Goal: Task Accomplishment & Management: Complete application form

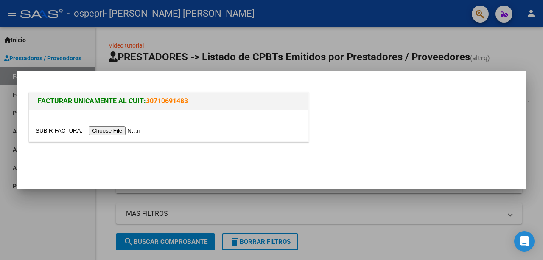
click at [111, 129] on input "file" at bounding box center [89, 130] width 107 height 9
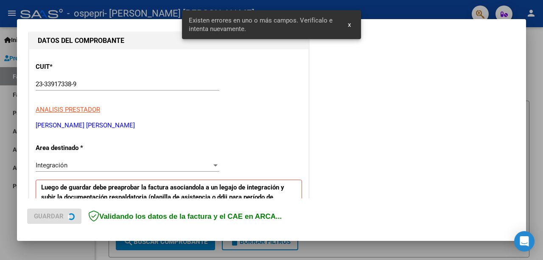
scroll to position [204, 0]
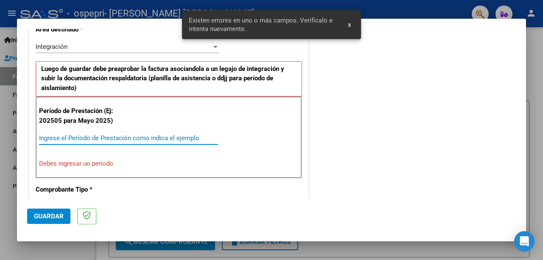
click at [113, 138] on input "Ingrese el Período de Prestación como indica el ejemplo" at bounding box center [128, 138] width 179 height 8
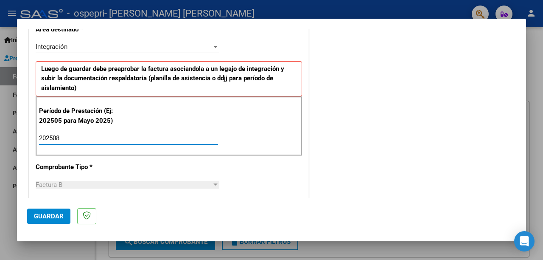
type input "202508"
click at [41, 216] on span "Guardar" at bounding box center [49, 216] width 30 height 8
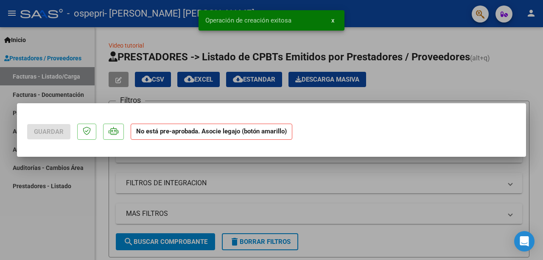
scroll to position [0, 0]
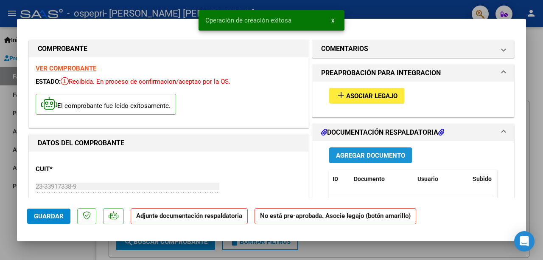
click at [365, 158] on span "Agregar Documento" at bounding box center [370, 155] width 69 height 8
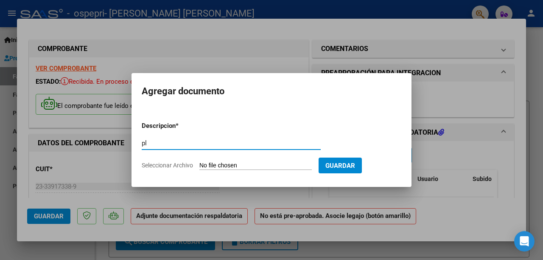
type input "planilla"
click at [242, 163] on input "Seleccionar Archivo" at bounding box center [255, 166] width 112 height 8
type input "C:\fakepath\planilla [PERSON_NAME].pdf"
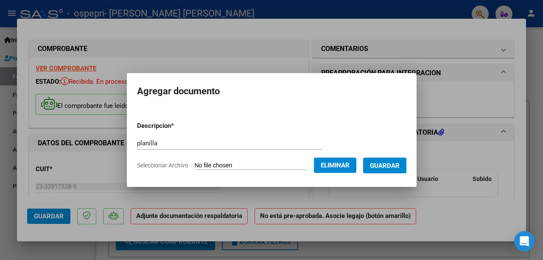
click at [384, 166] on span "Guardar" at bounding box center [385, 166] width 30 height 8
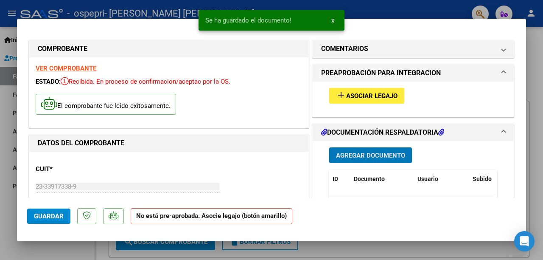
click at [386, 10] on div at bounding box center [271, 130] width 543 height 260
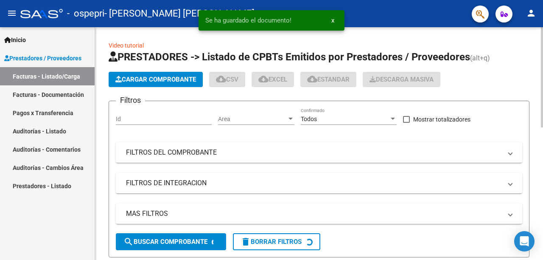
click at [169, 81] on span "Cargar Comprobante" at bounding box center [155, 80] width 81 height 8
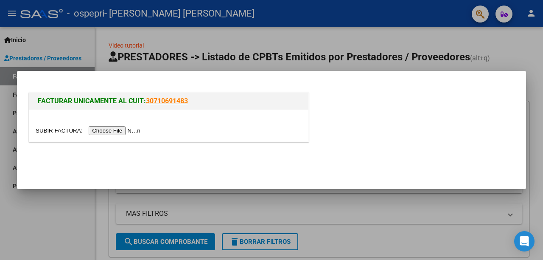
click at [115, 131] on input "file" at bounding box center [89, 130] width 107 height 9
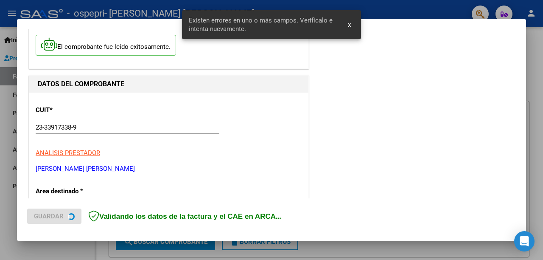
scroll to position [204, 0]
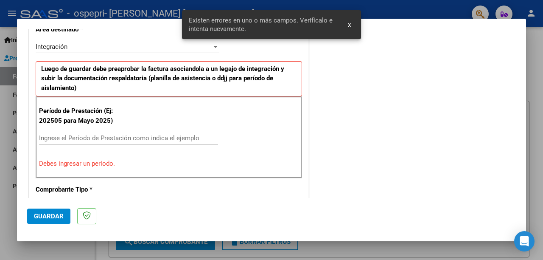
click at [121, 137] on input "Ingrese el Período de Prestación como indica el ejemplo" at bounding box center [128, 138] width 179 height 8
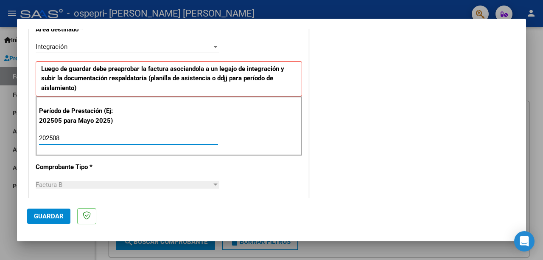
type input "202508"
click at [60, 215] on span "Guardar" at bounding box center [49, 216] width 30 height 8
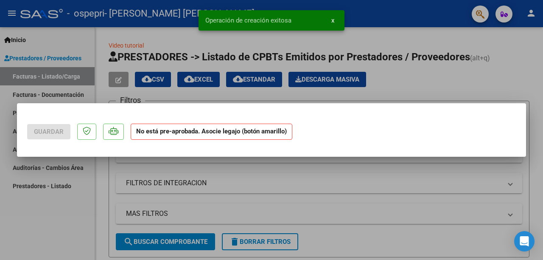
scroll to position [0, 0]
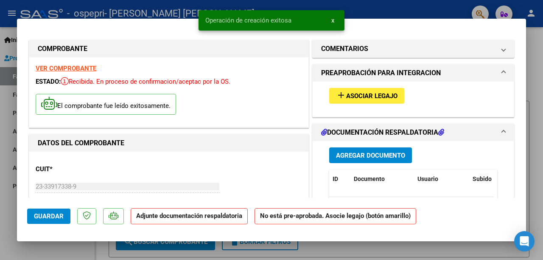
click at [351, 151] on span "Agregar Documento" at bounding box center [370, 155] width 69 height 8
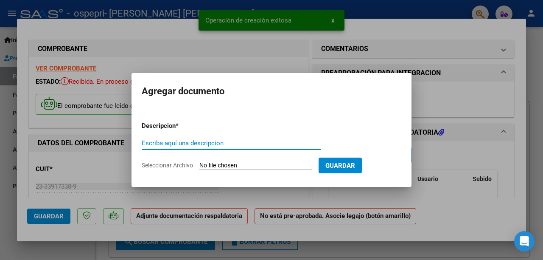
click at [217, 145] on input "Escriba aquí una descripcion" at bounding box center [231, 143] width 179 height 8
type input "planilla"
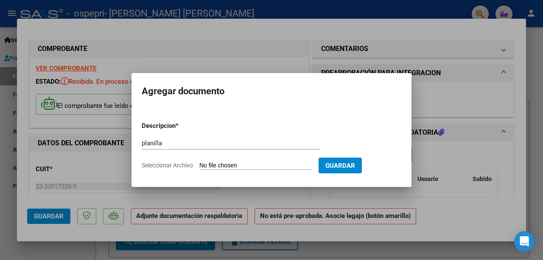
click at [236, 159] on form "Descripcion * planilla Escriba aquí una descripcion Seleccionar Archivo Guardar" at bounding box center [272, 146] width 260 height 62
click at [236, 163] on input "Seleccionar Archivo" at bounding box center [255, 166] width 112 height 8
type input "C:\fakepath\planilla [PERSON_NAME].pdf"
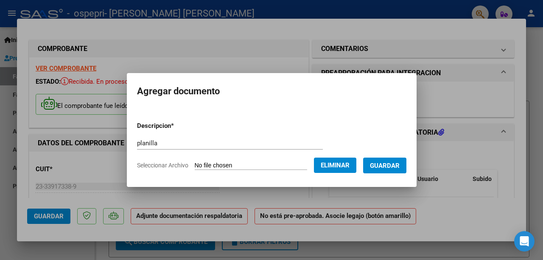
click at [380, 165] on span "Guardar" at bounding box center [385, 166] width 30 height 8
